Goal: Task Accomplishment & Management: Manage account settings

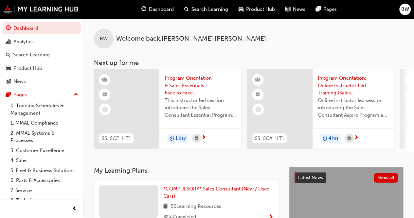
click at [406, 5] on div "BW" at bounding box center [404, 9] width 11 height 11
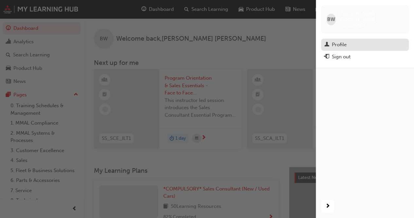
click at [349, 41] on div "Profile" at bounding box center [364, 45] width 81 height 8
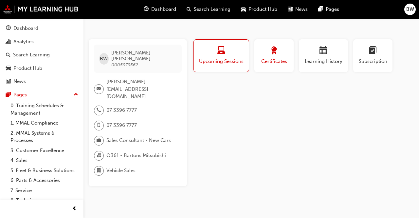
click at [278, 50] on div "button" at bounding box center [273, 51] width 29 height 10
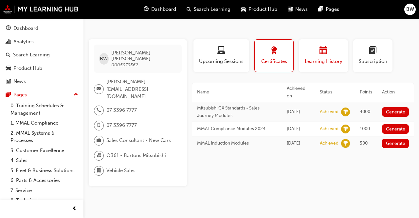
click at [332, 62] on span "Learning History" at bounding box center [323, 62] width 39 height 8
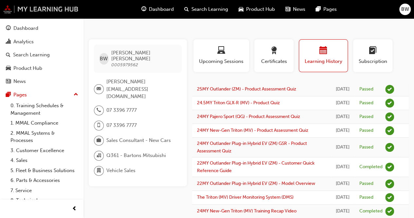
click at [16, 8] on img at bounding box center [40, 9] width 75 height 9
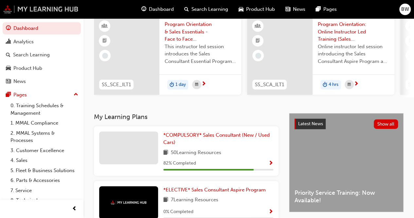
scroll to position [131, 0]
